Goal: Task Accomplishment & Management: Complete application form

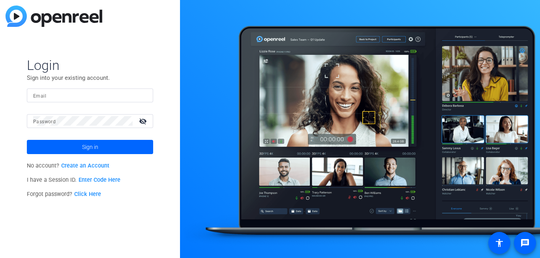
click at [91, 166] on link "Create an Account" at bounding box center [85, 165] width 48 height 7
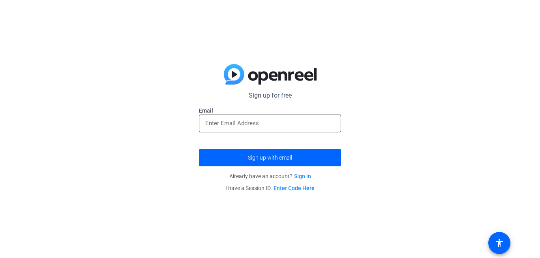
click at [221, 125] on input "email" at bounding box center [269, 122] width 129 height 9
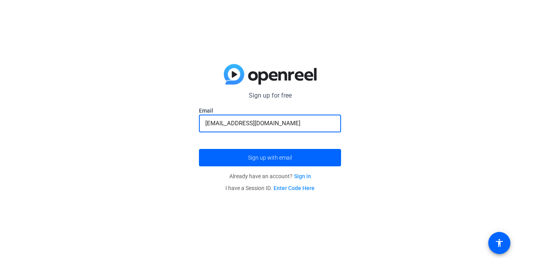
type input "alice07@yopmail.com"
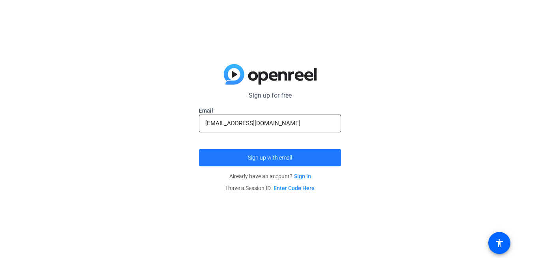
click at [199, 149] on button "Sign up with email" at bounding box center [270, 157] width 142 height 17
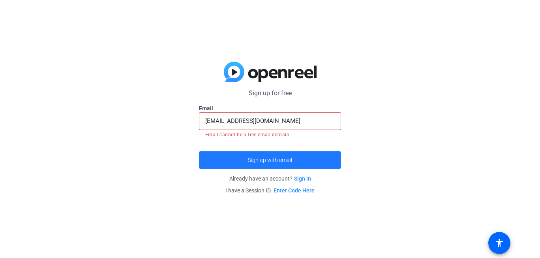
click at [238, 164] on span "submit" at bounding box center [270, 159] width 142 height 19
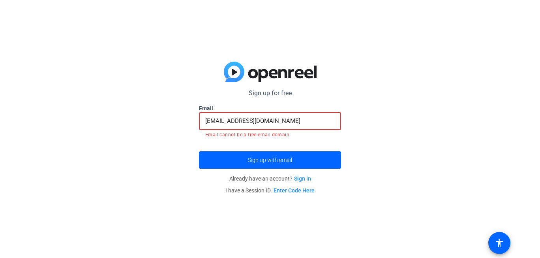
drag, startPoint x: 275, startPoint y: 120, endPoint x: 140, endPoint y: 105, distance: 135.9
click at [140, 107] on div "Sign up for free Email alice07@yopmail.com Email cannot be a free email domain …" at bounding box center [270, 129] width 540 height 258
paste input "ndyrose@somoj"
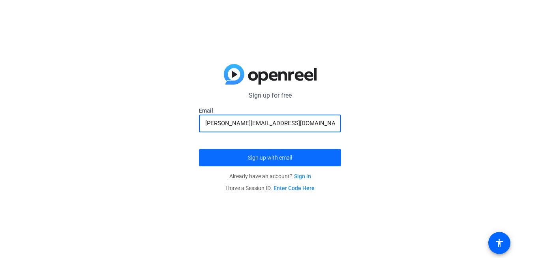
type input "[PERSON_NAME][EMAIL_ADDRESS][DOMAIN_NAME]"
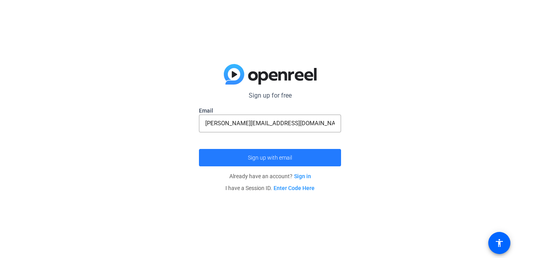
click at [244, 156] on span "submit" at bounding box center [270, 157] width 142 height 19
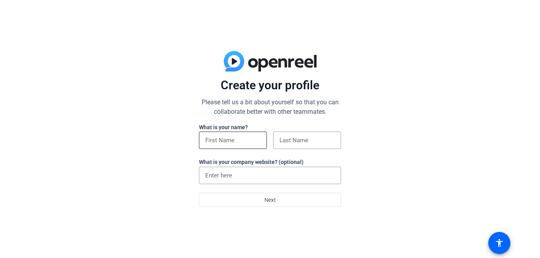
click at [226, 141] on input at bounding box center [232, 139] width 55 height 9
type input "a"
type input "[PERSON_NAME]"
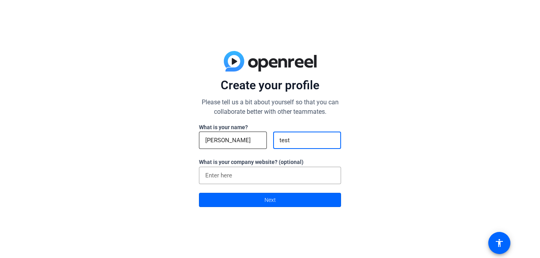
type input "test"
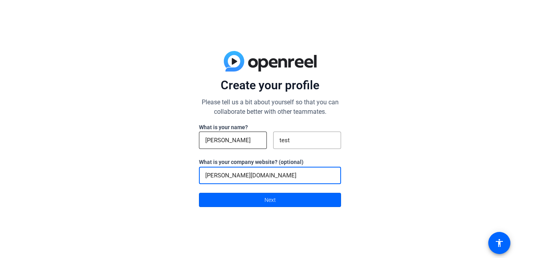
type input "[PERSON_NAME][DOMAIN_NAME]"
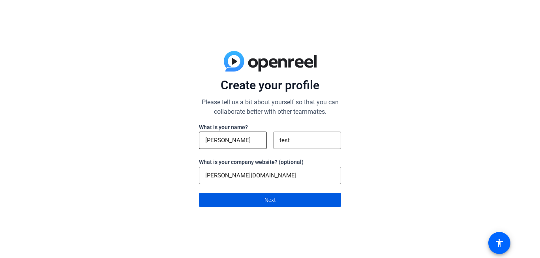
click button "Next" at bounding box center [270, 200] width 142 height 14
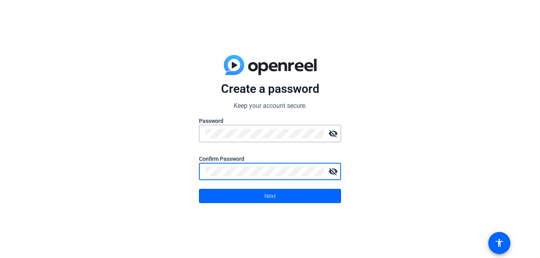
click at [334, 173] on mat-icon "visibility_off" at bounding box center [333, 171] width 16 height 16
click at [330, 136] on mat-icon "visibility_off" at bounding box center [333, 134] width 16 height 16
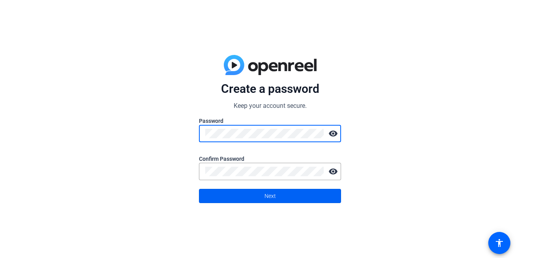
click at [258, 199] on span at bounding box center [269, 195] width 141 height 19
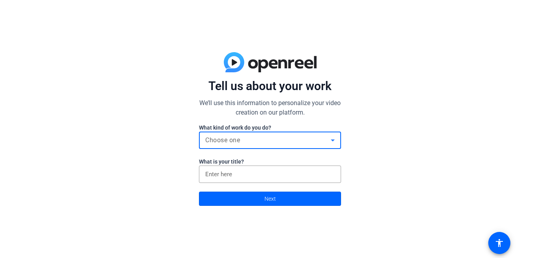
click at [254, 142] on div "Choose one" at bounding box center [268, 139] width 126 height 9
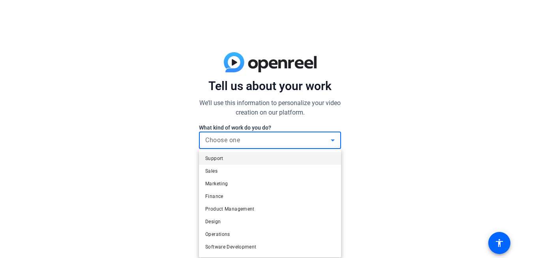
click at [231, 156] on mat-option "Support" at bounding box center [270, 158] width 142 height 13
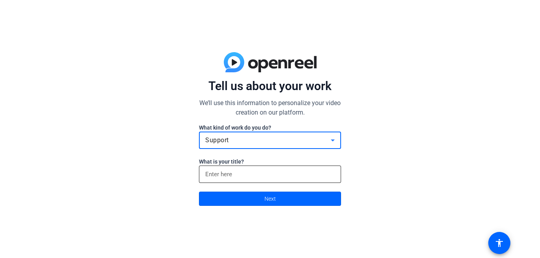
click at [231, 173] on input at bounding box center [269, 173] width 129 height 9
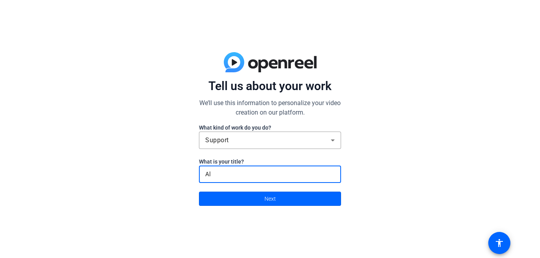
type input "A"
type input "CEO"
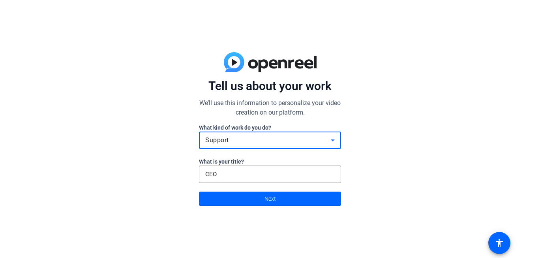
click at [249, 141] on div "Support" at bounding box center [268, 139] width 126 height 9
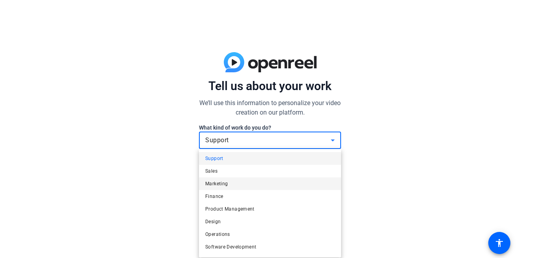
scroll to position [24, 0]
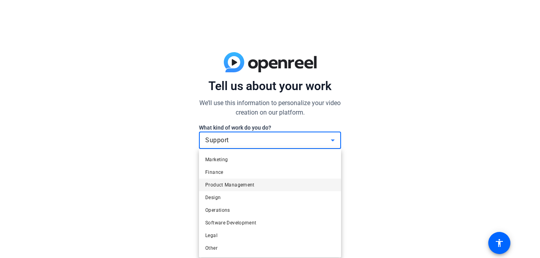
click at [238, 182] on span "Product Management" at bounding box center [229, 184] width 49 height 9
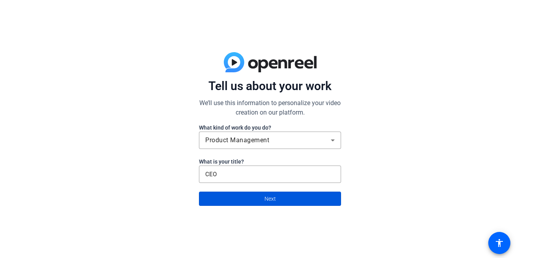
click at [248, 200] on span at bounding box center [269, 198] width 141 height 19
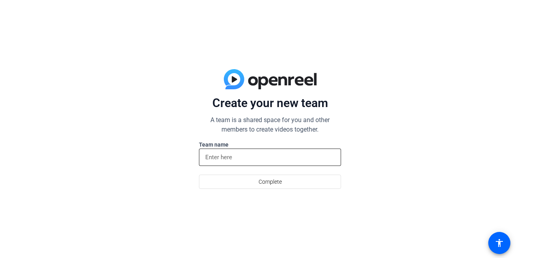
click at [242, 157] on input at bounding box center [269, 156] width 129 height 9
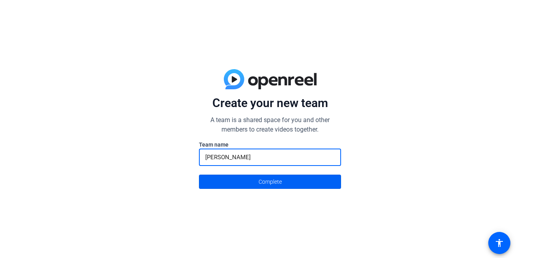
type input "[PERSON_NAME]"
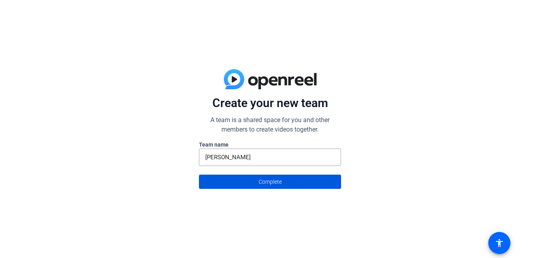
click at [259, 189] on span "Complete" at bounding box center [270, 181] width 23 height 15
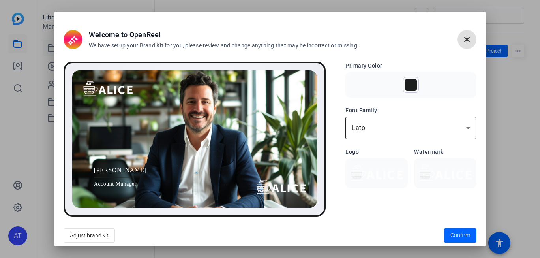
scroll to position [0, 0]
click at [463, 41] on mat-icon "close" at bounding box center [466, 39] width 9 height 9
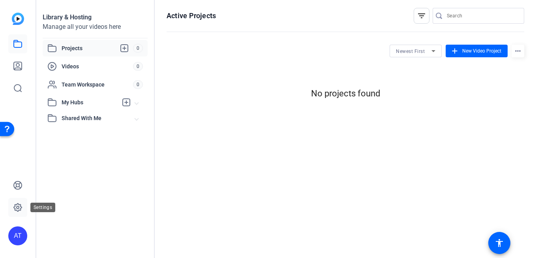
click at [18, 203] on icon at bounding box center [18, 207] width 8 height 8
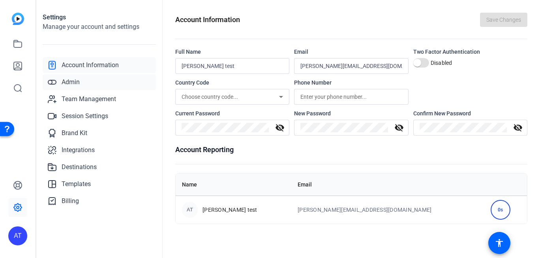
click at [69, 86] on span "Admin" at bounding box center [71, 81] width 18 height 9
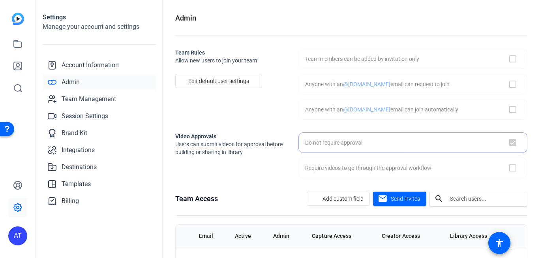
checkbox input "true"
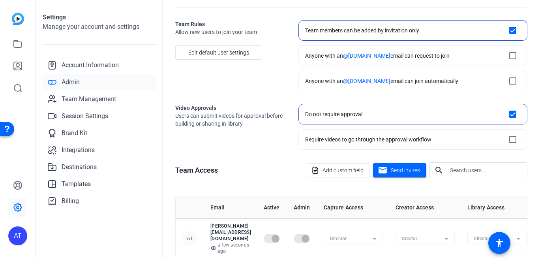
scroll to position [55, 0]
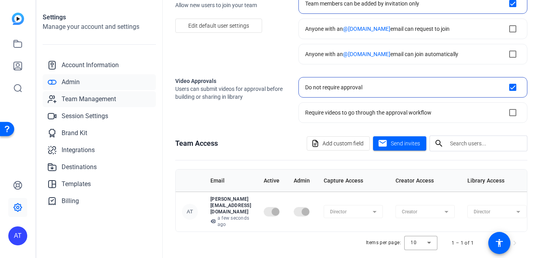
click at [74, 101] on span "Team Management" at bounding box center [89, 98] width 54 height 9
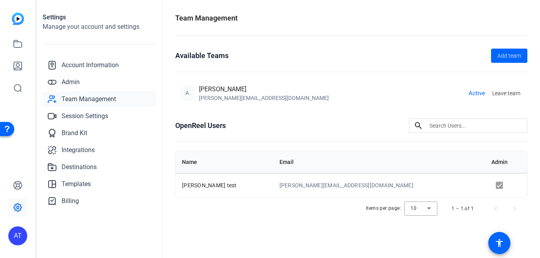
scroll to position [0, 0]
